Goal: Communication & Community: Answer question/provide support

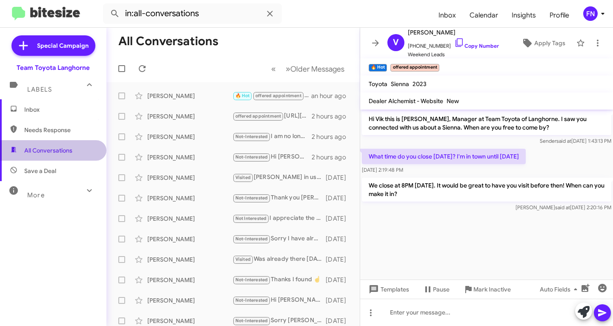
click at [74, 144] on span "All Conversations" at bounding box center [53, 150] width 107 height 20
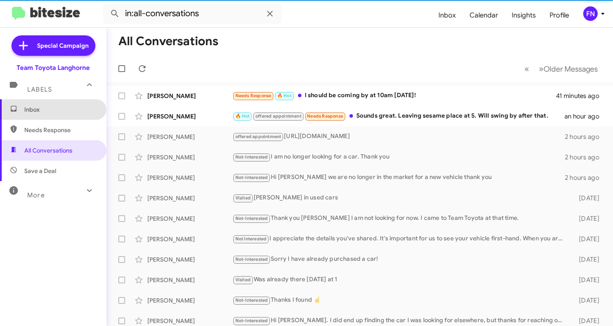
click at [68, 111] on span "Inbox" at bounding box center [60, 109] width 72 height 9
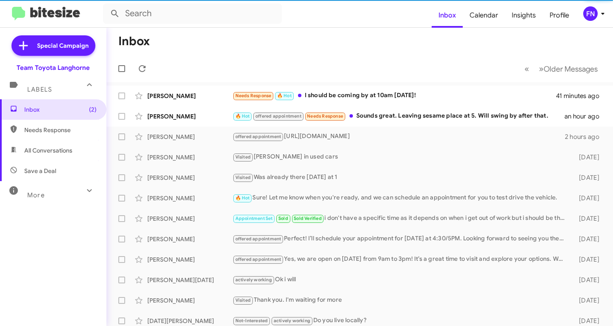
click at [75, 150] on span "All Conversations" at bounding box center [53, 150] width 107 height 20
type input "in:all-conversations"
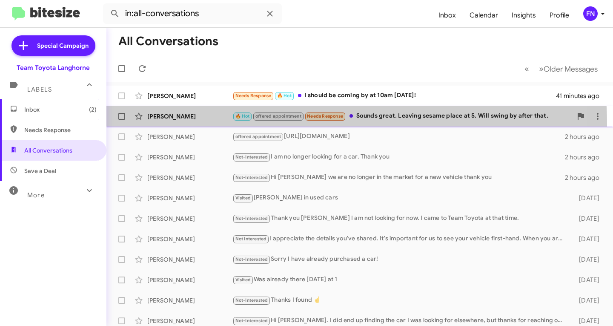
click at [164, 125] on span "[PERSON_NAME] 🔥 Hot offered appointment Needs Response Sounds great. Leaving se…" at bounding box center [360, 116] width 507 height 20
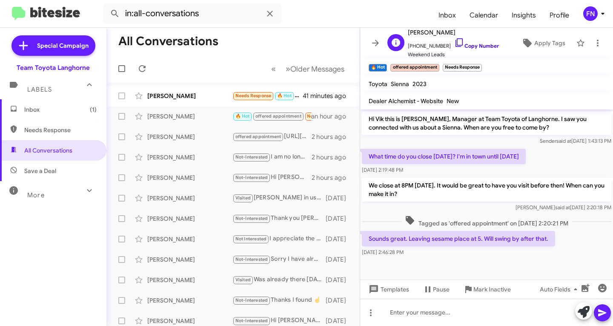
click at [473, 47] on link "Copy Number" at bounding box center [477, 46] width 45 height 6
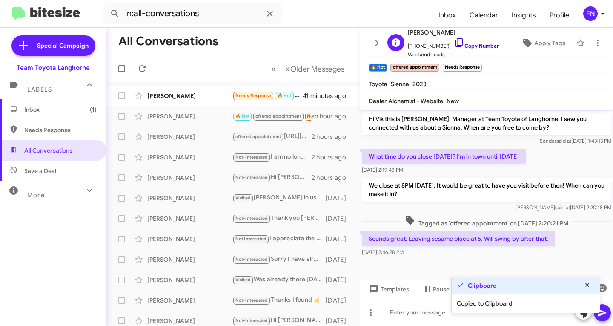
click at [473, 47] on link "Copy Number" at bounding box center [477, 46] width 45 height 6
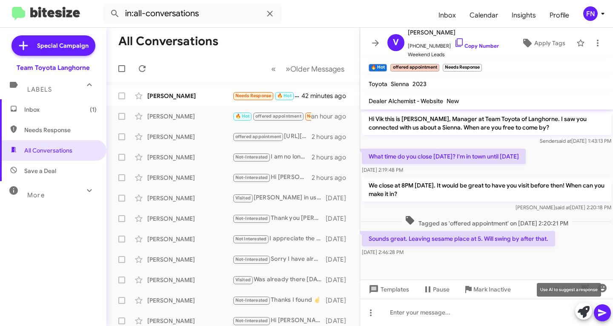
click at [583, 307] on icon at bounding box center [584, 312] width 12 height 12
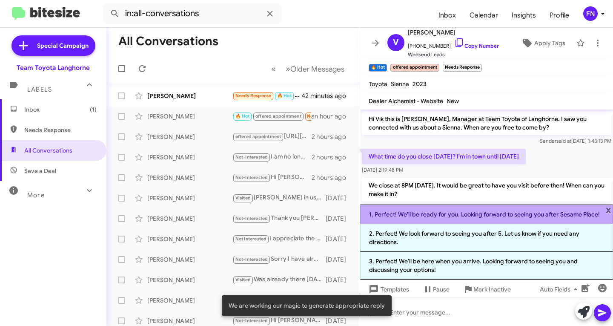
click at [506, 215] on li "1. Perfect! We'll be ready for you. Looking forward to seeing you after Sesame …" at bounding box center [486, 214] width 253 height 20
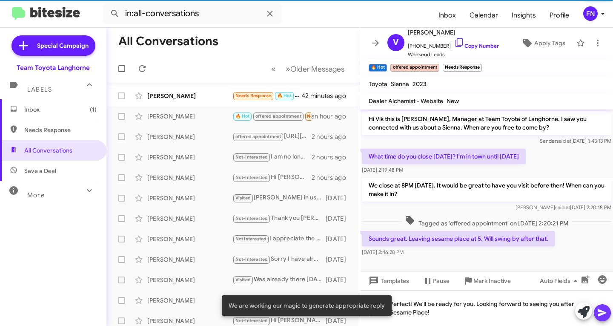
click at [600, 313] on icon at bounding box center [603, 313] width 10 height 10
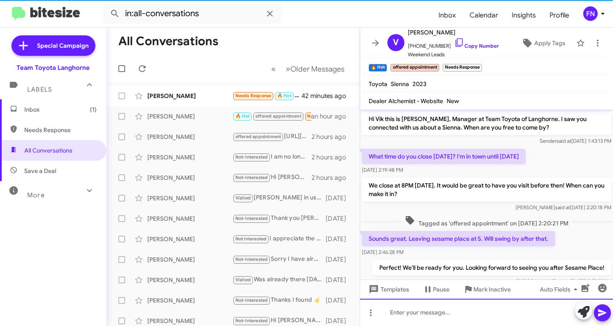
scroll to position [20, 0]
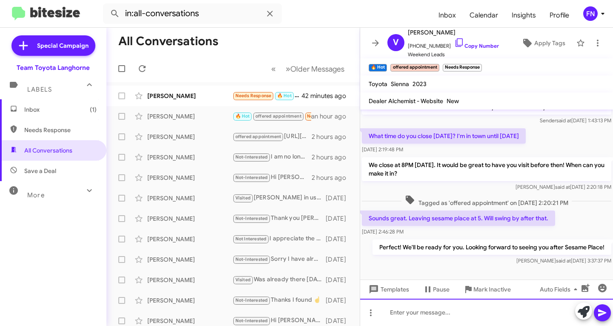
click at [437, 318] on div at bounding box center [486, 312] width 253 height 27
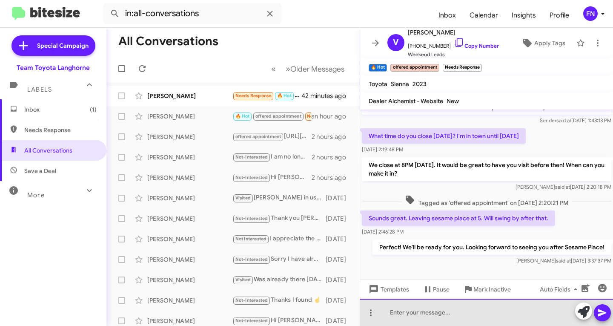
drag, startPoint x: 520, startPoint y: 314, endPoint x: 519, endPoint y: 309, distance: 4.8
click at [520, 314] on div at bounding box center [486, 312] width 253 height 27
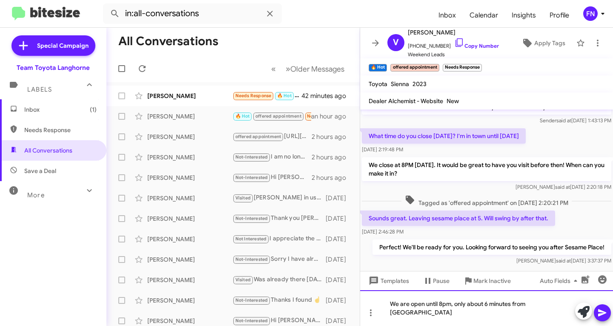
drag, startPoint x: 565, startPoint y: 305, endPoint x: 561, endPoint y: 308, distance: 4.8
click at [564, 305] on div "We are open until 8pm, only about 6 minutes from [GEOGRAPHIC_DATA]" at bounding box center [486, 308] width 253 height 36
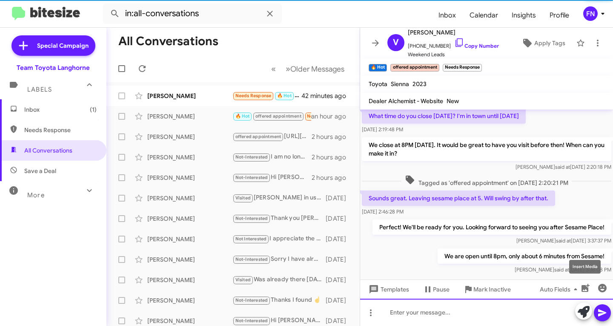
scroll to position [52, 0]
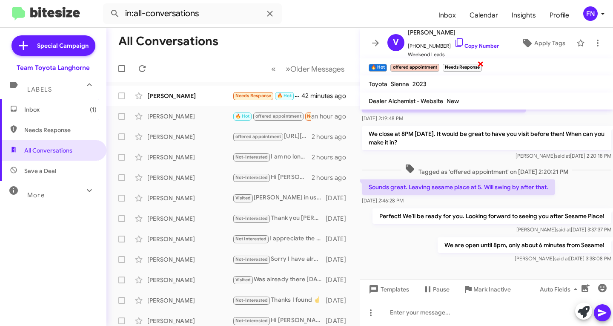
click at [480, 63] on span "×" at bounding box center [481, 63] width 7 height 10
click at [155, 91] on div "[PERSON_NAME] Needs Response 🔥 Hot I should be coming by at 10am [DATE]! 42 min…" at bounding box center [233, 95] width 240 height 17
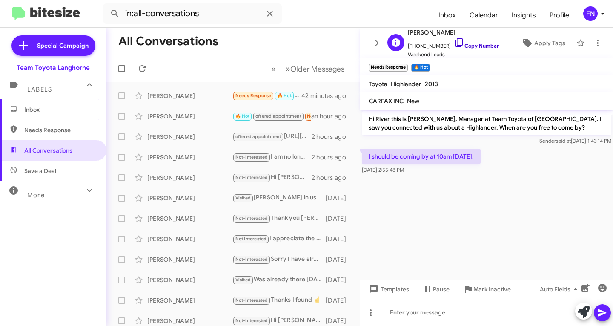
click at [465, 45] on link "Copy Number" at bounding box center [477, 46] width 45 height 6
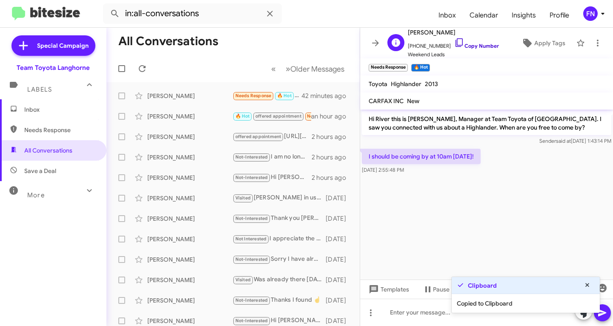
click at [465, 45] on link "Copy Number" at bounding box center [477, 46] width 45 height 6
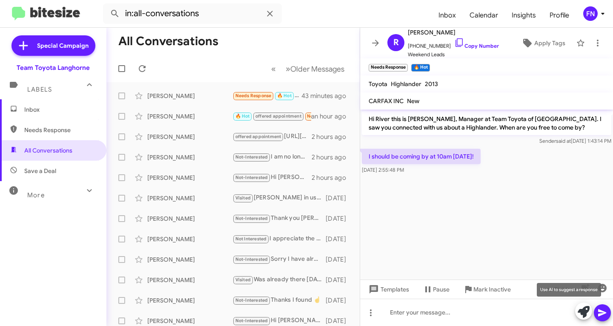
click at [583, 313] on icon at bounding box center [584, 312] width 12 height 12
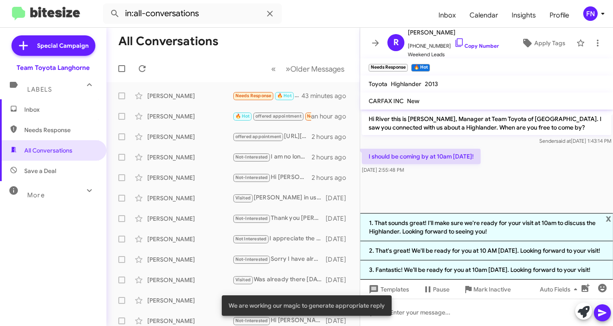
click at [476, 221] on li "1. That sounds great! I'll make sure we're ready for your visit at 10am to disc…" at bounding box center [486, 227] width 253 height 28
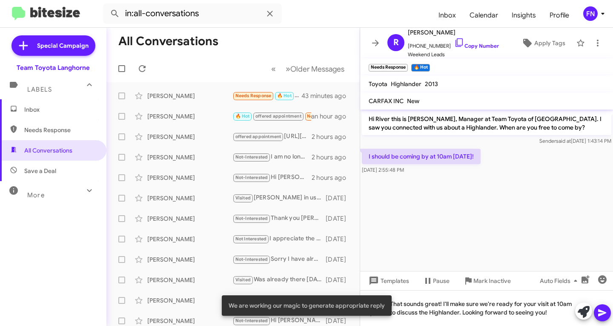
click at [596, 314] on button at bounding box center [602, 312] width 17 height 17
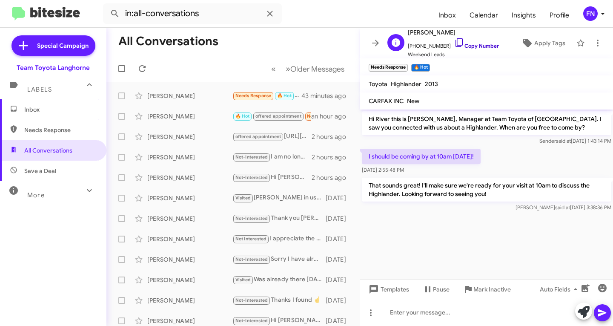
click at [460, 44] on link "Copy Number" at bounding box center [477, 46] width 45 height 6
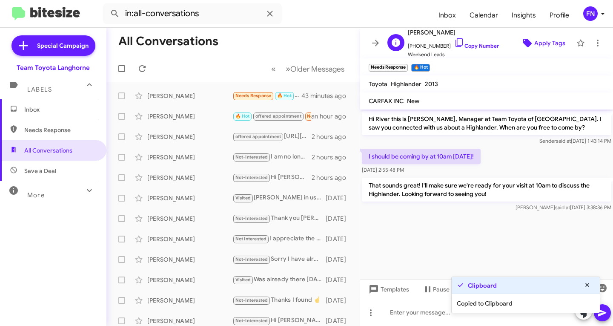
click at [540, 41] on span "Apply Tags" at bounding box center [550, 42] width 31 height 15
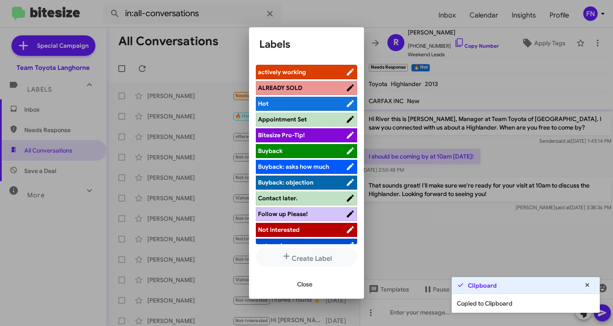
click at [292, 69] on span "actively working" at bounding box center [282, 72] width 48 height 8
click at [305, 283] on span "Close" at bounding box center [304, 283] width 15 height 15
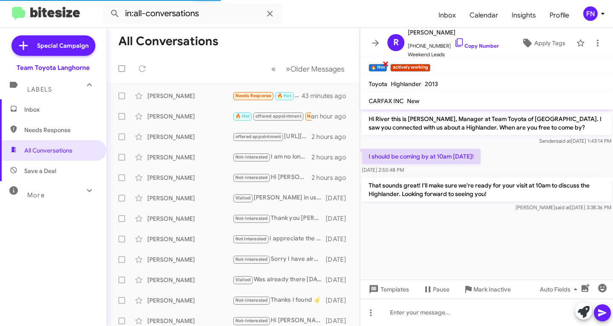
click at [384, 66] on span "×" at bounding box center [386, 63] width 7 height 10
